Goal: Information Seeking & Learning: Learn about a topic

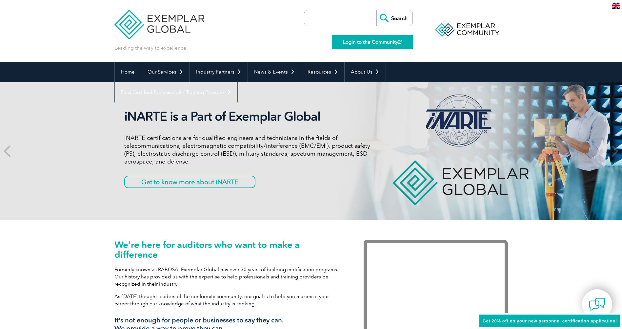
click at [367, 41] on link "Login to the Community" at bounding box center [372, 42] width 81 height 14
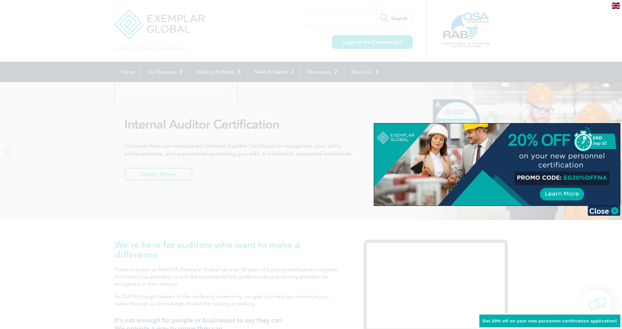
click at [205, 188] on div at bounding box center [311, 164] width 622 height 329
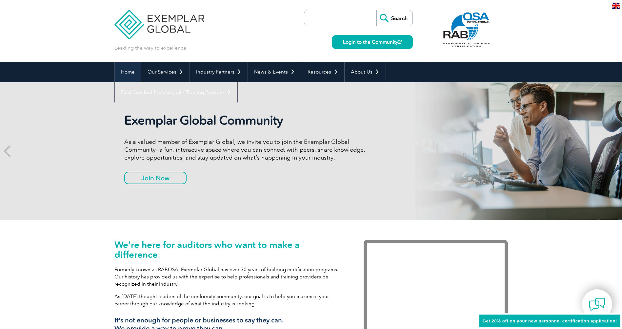
click at [131, 71] on link "Home" at bounding box center [128, 72] width 26 height 20
click at [166, 177] on link "Join Now" at bounding box center [148, 177] width 49 height 12
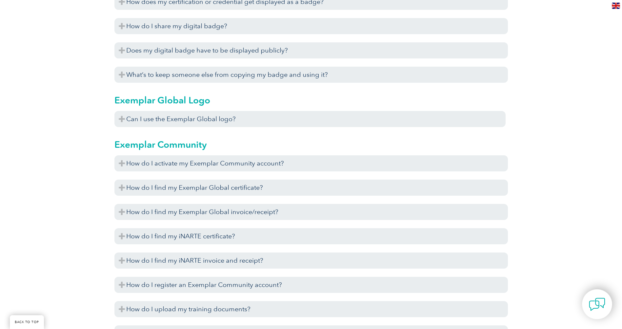
scroll to position [754, 0]
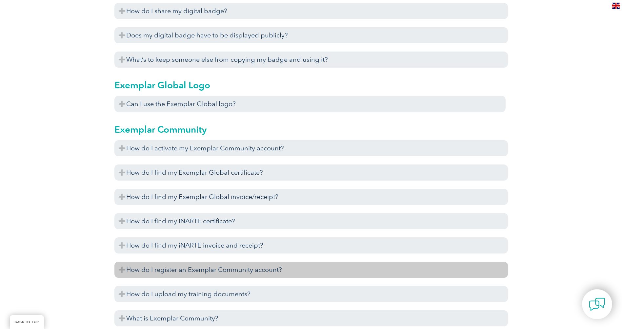
click at [123, 271] on h3 "How do I register an Exemplar Community account?" at bounding box center [310, 269] width 393 height 16
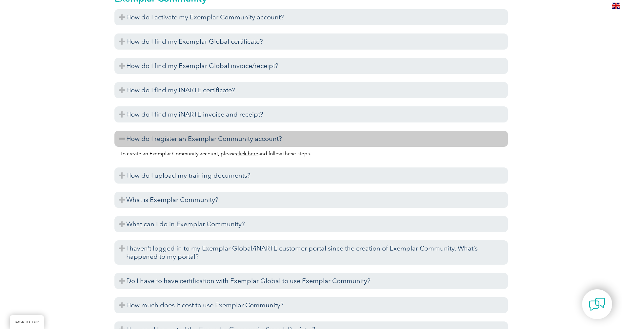
scroll to position [885, 0]
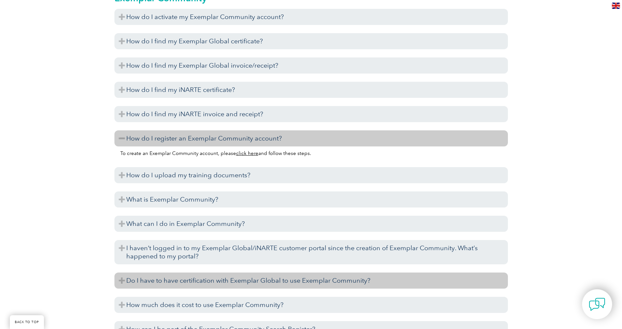
click at [121, 281] on h3 "Do I have to have certification with Exemplar Global to use Exemplar Community?" at bounding box center [310, 280] width 393 height 16
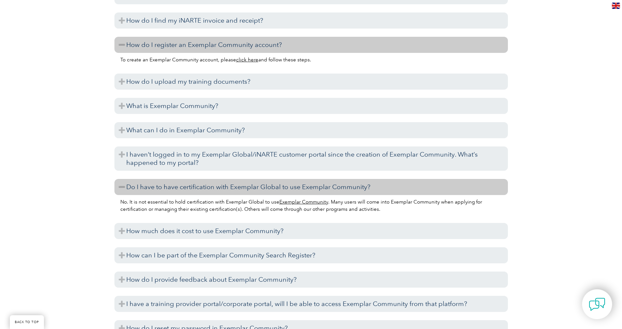
scroll to position [984, 0]
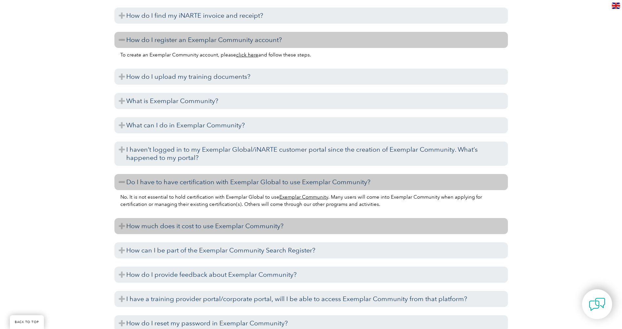
click at [124, 224] on h3 "How much does it cost to use Exemplar Community?" at bounding box center [310, 226] width 393 height 16
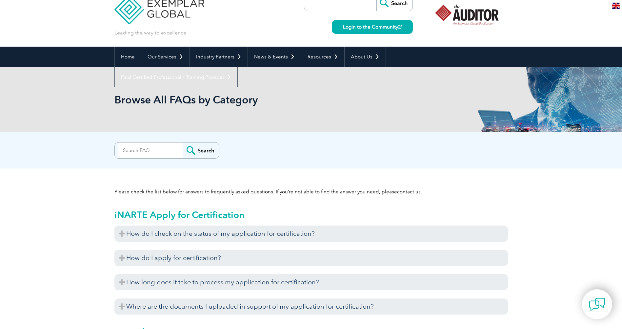
scroll to position [0, 0]
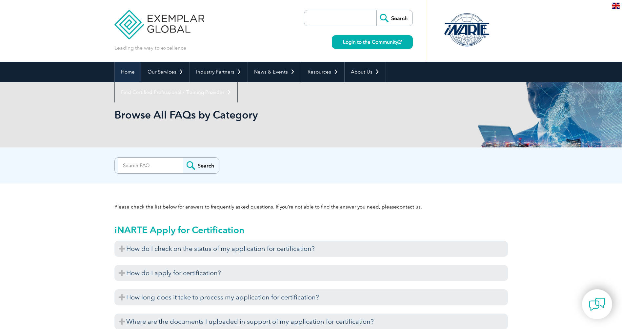
click at [130, 70] on link "Home" at bounding box center [128, 72] width 26 height 20
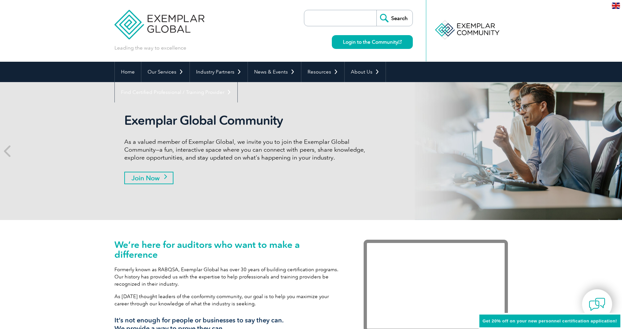
click at [149, 177] on link "Join Now" at bounding box center [148, 177] width 49 height 12
